Goal: Task Accomplishment & Management: Use online tool/utility

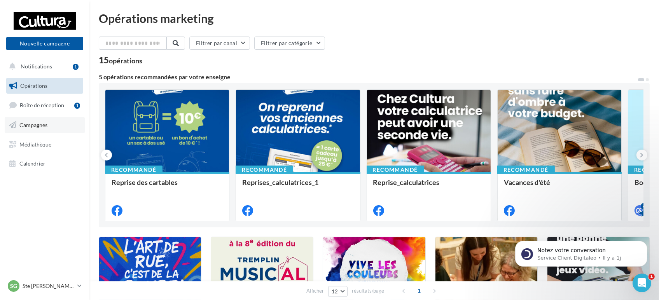
click at [40, 128] on span "Campagnes" at bounding box center [33, 125] width 28 height 7
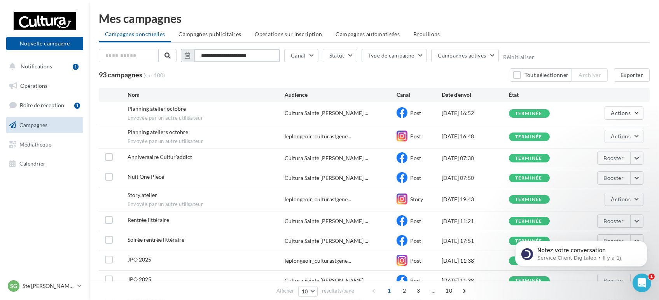
click at [263, 56] on input "**********" at bounding box center [237, 55] width 86 height 13
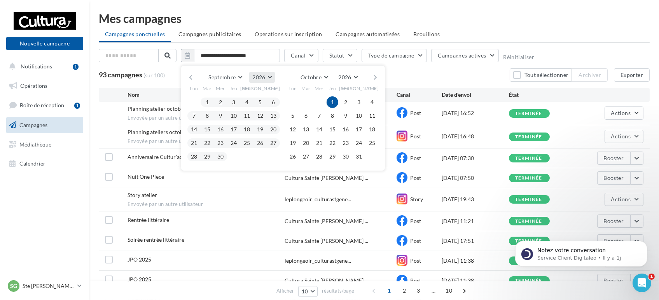
click at [274, 80] on button "2026" at bounding box center [261, 77] width 25 height 11
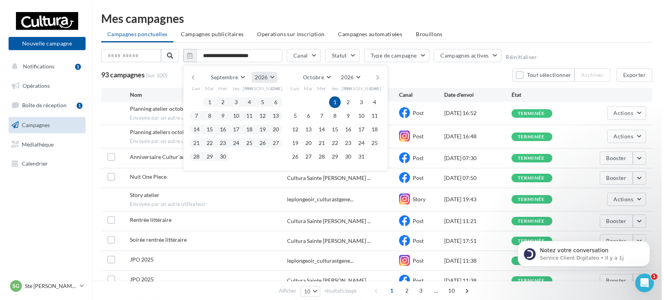
scroll to position [84, 0]
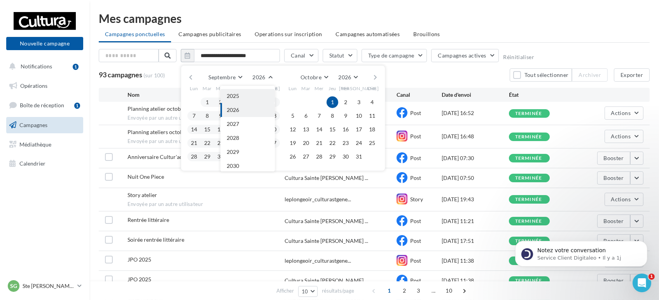
click at [253, 101] on button "2025" at bounding box center [247, 96] width 54 height 14
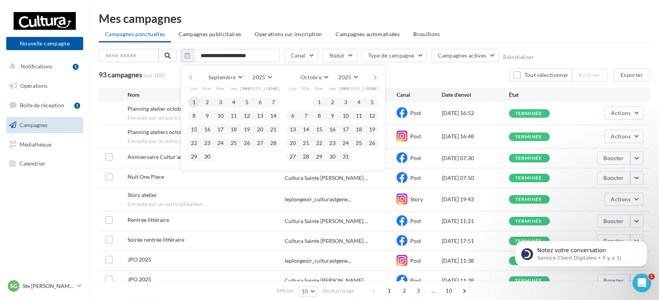
click at [194, 105] on button "1" at bounding box center [194, 102] width 12 height 12
click at [211, 158] on button "30" at bounding box center [207, 157] width 12 height 12
type input "**********"
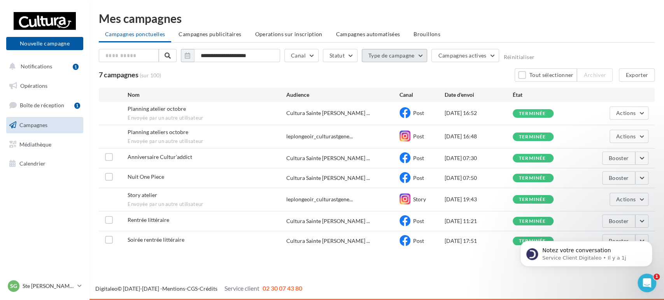
click at [402, 52] on button "Type de campagne" at bounding box center [395, 55] width 66 height 13
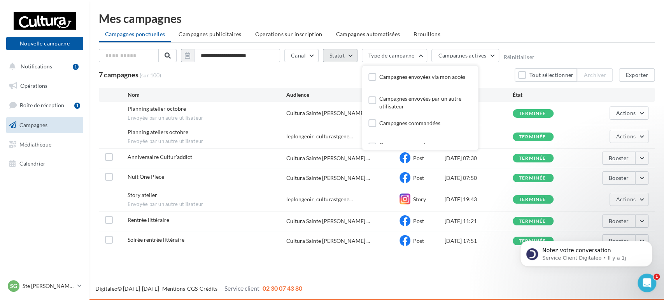
click at [332, 53] on button "Statut" at bounding box center [340, 55] width 35 height 13
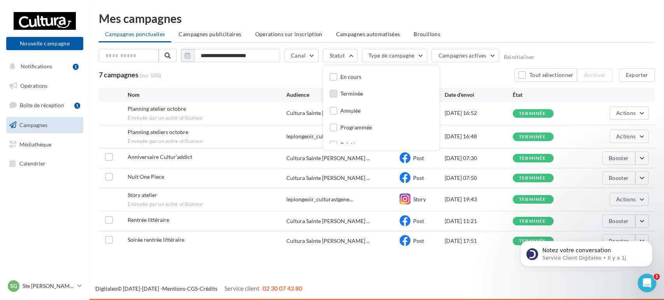
click at [359, 91] on div "Terminée" at bounding box center [351, 94] width 23 height 8
click at [581, 41] on ul "Campagnes ponctuelles Campagnes publicitaires Operations sur inscription Campag…" at bounding box center [377, 35] width 556 height 16
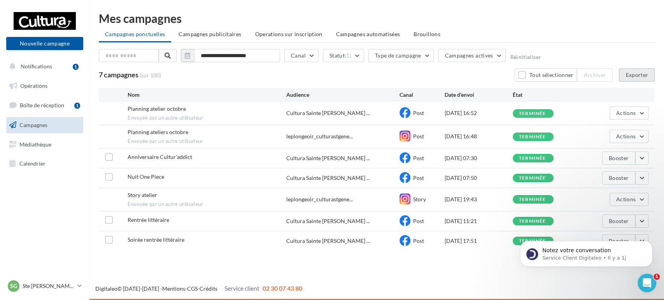
click at [638, 74] on button "Exporter" at bounding box center [637, 74] width 36 height 13
